Goal: Use online tool/utility

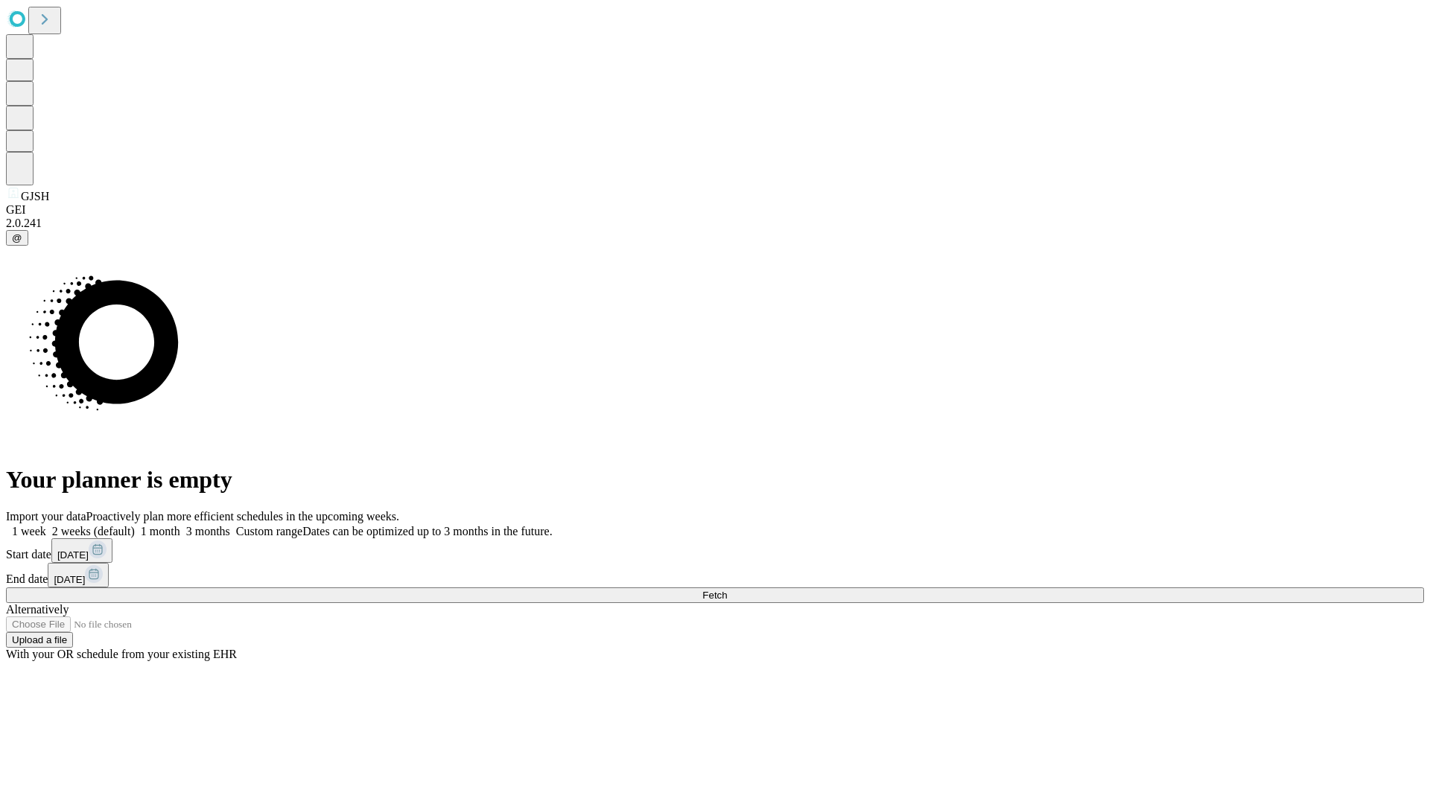
click at [727, 590] on span "Fetch" at bounding box center [714, 595] width 25 height 11
